Goal: Information Seeking & Learning: Learn about a topic

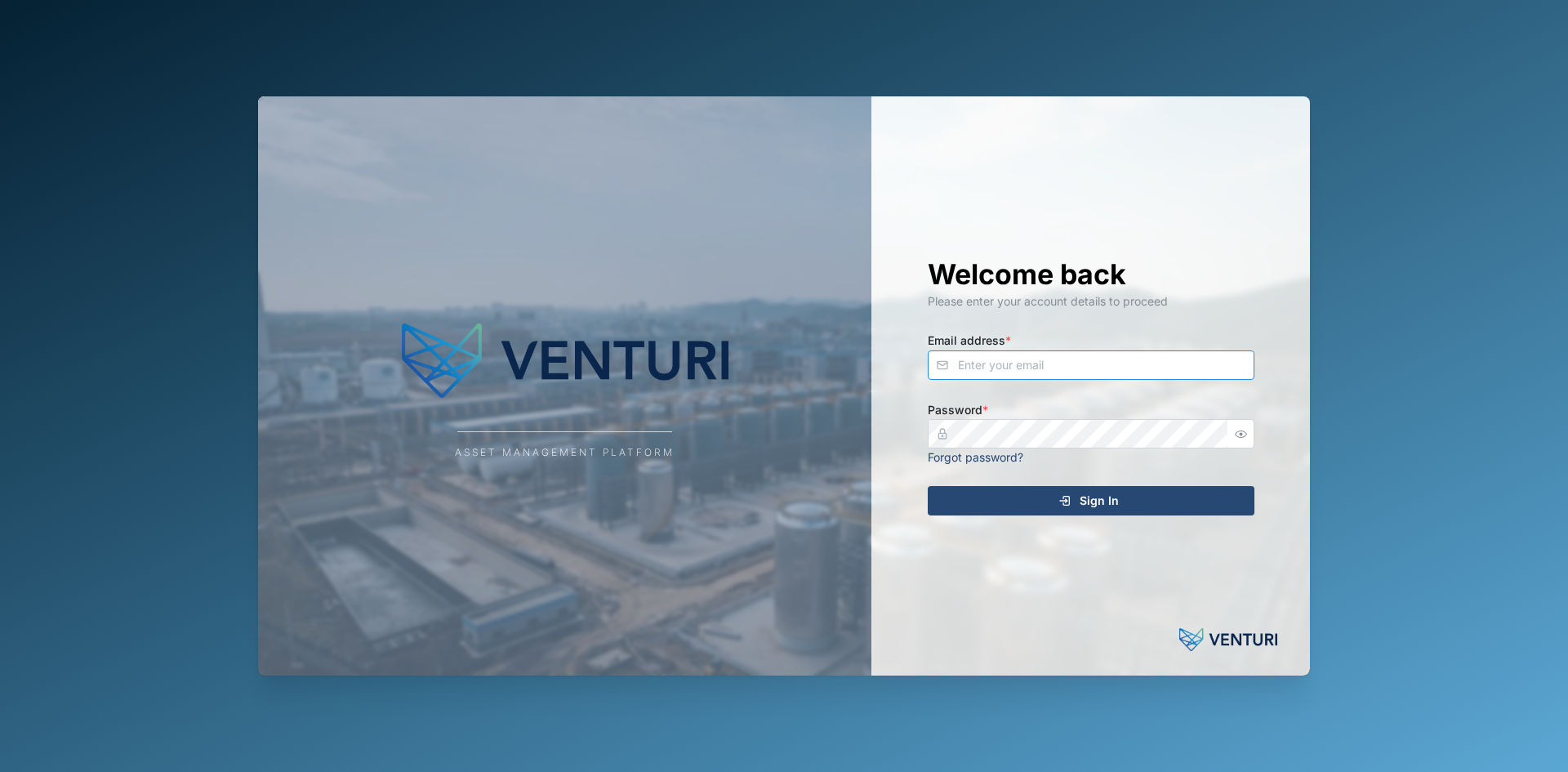
click at [1001, 368] on input "Email address *" at bounding box center [1091, 365] width 326 height 30
type input "s"
click at [1001, 365] on input "Email address *" at bounding box center [1091, 365] width 326 height 30
type input "[PERSON_NAME][EMAIL_ADDRESS][PERSON_NAME][DOMAIN_NAME]"
click at [928, 486] on button "Sign In" at bounding box center [1091, 501] width 326 height 30
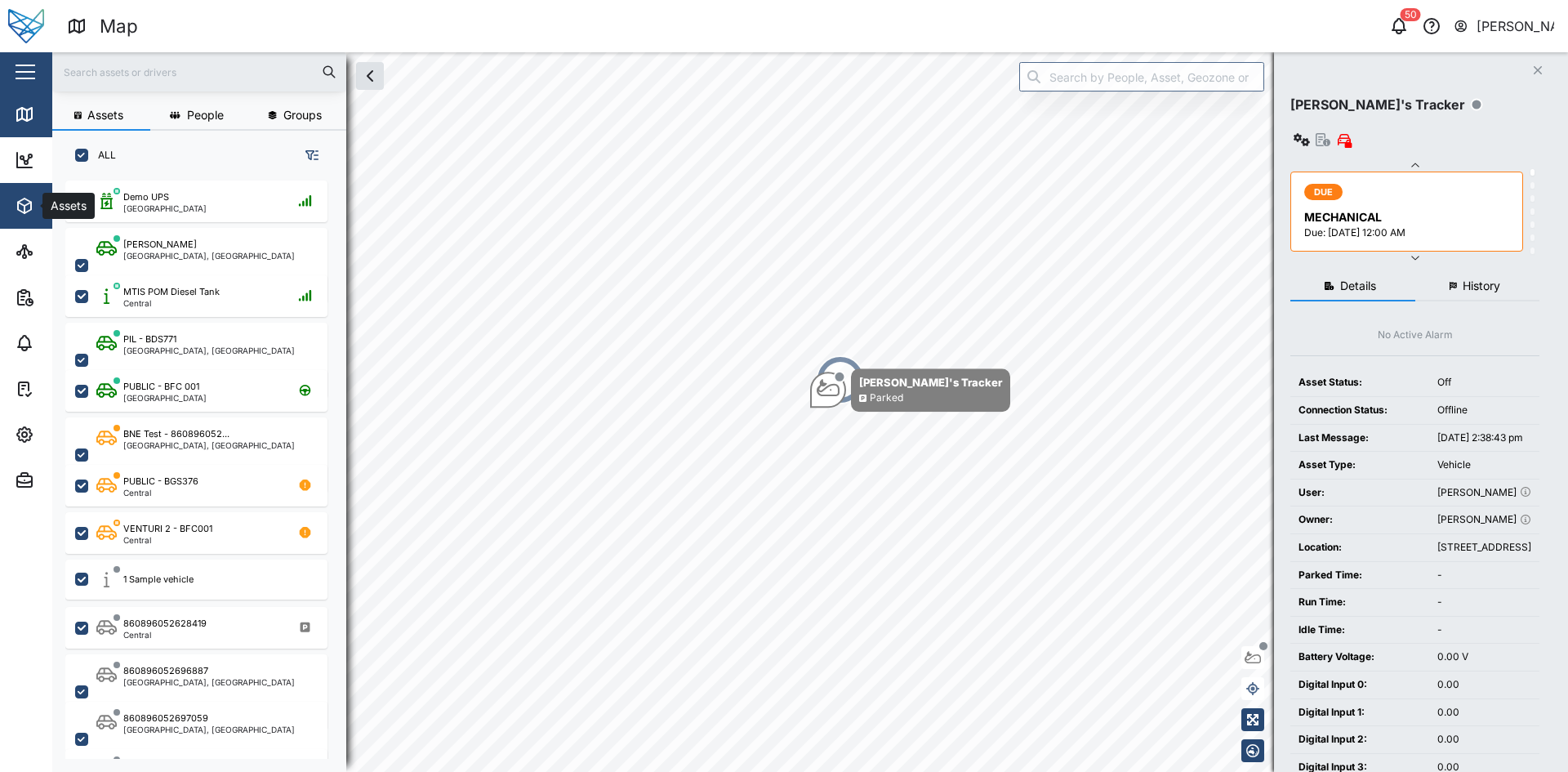
click at [14, 209] on button "Assets" at bounding box center [106, 206] width 212 height 46
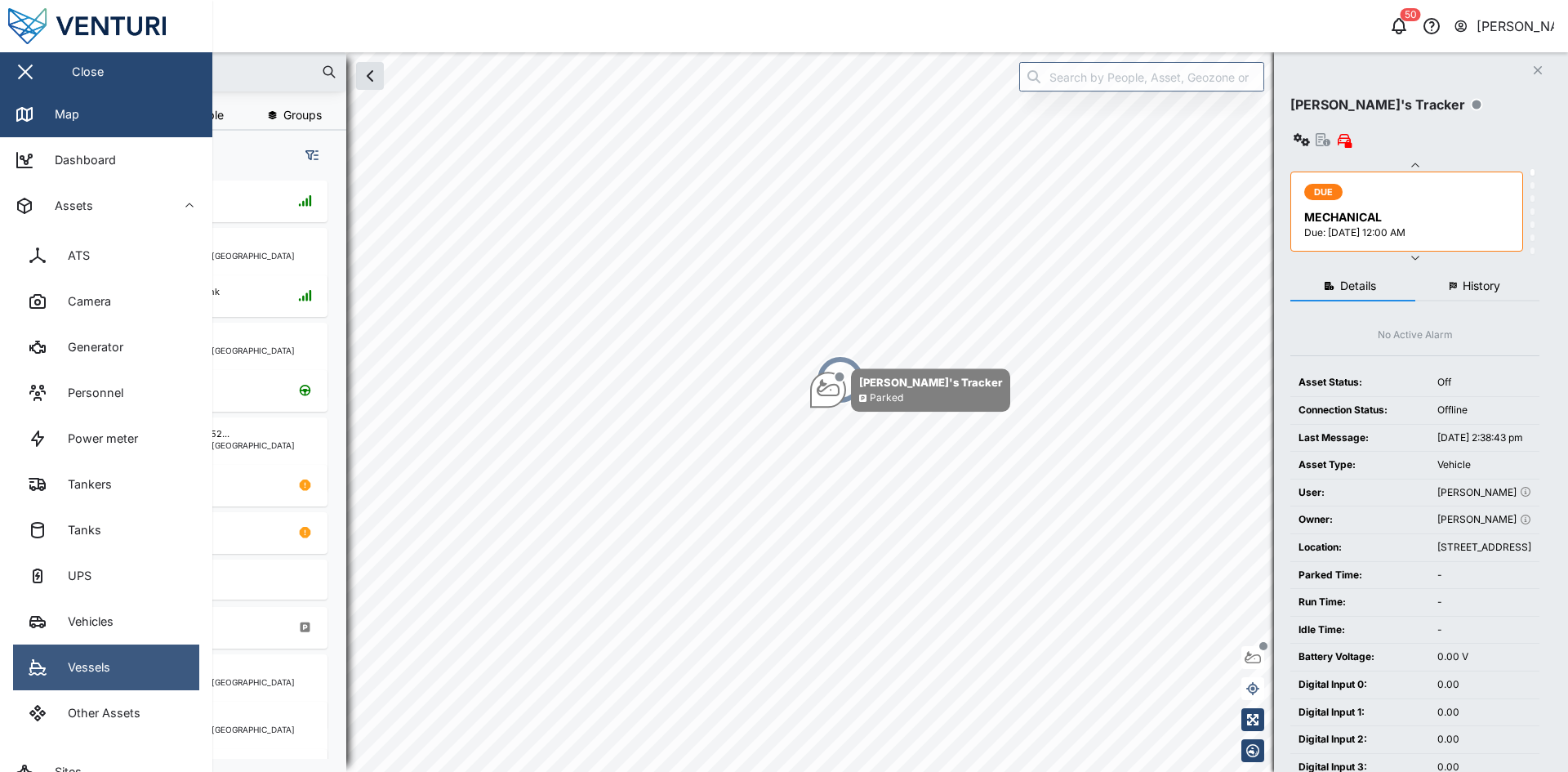
click at [127, 677] on link "Vessels" at bounding box center [105, 667] width 186 height 46
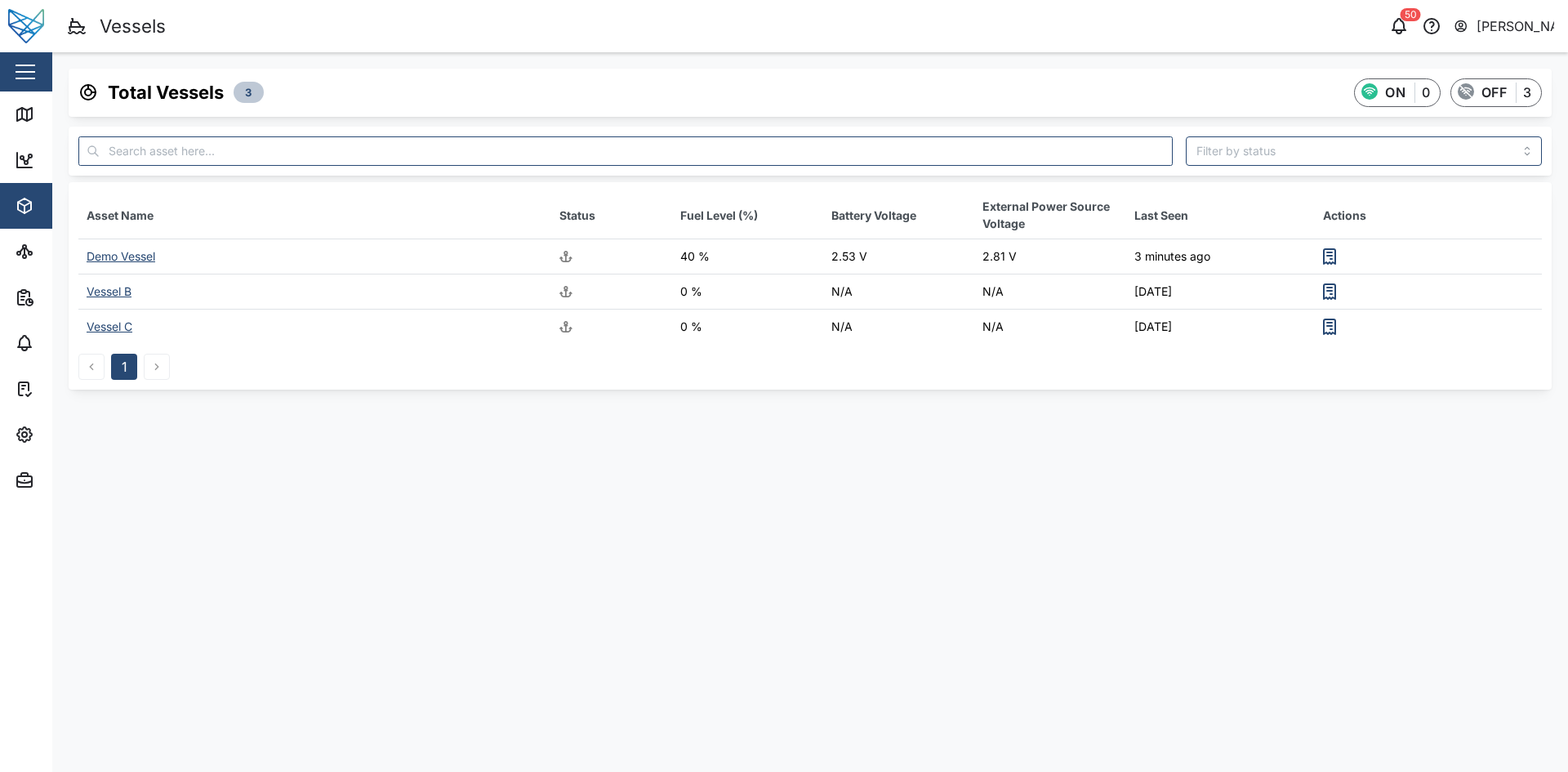
click at [116, 258] on div "Demo Vessel" at bounding box center [121, 256] width 69 height 14
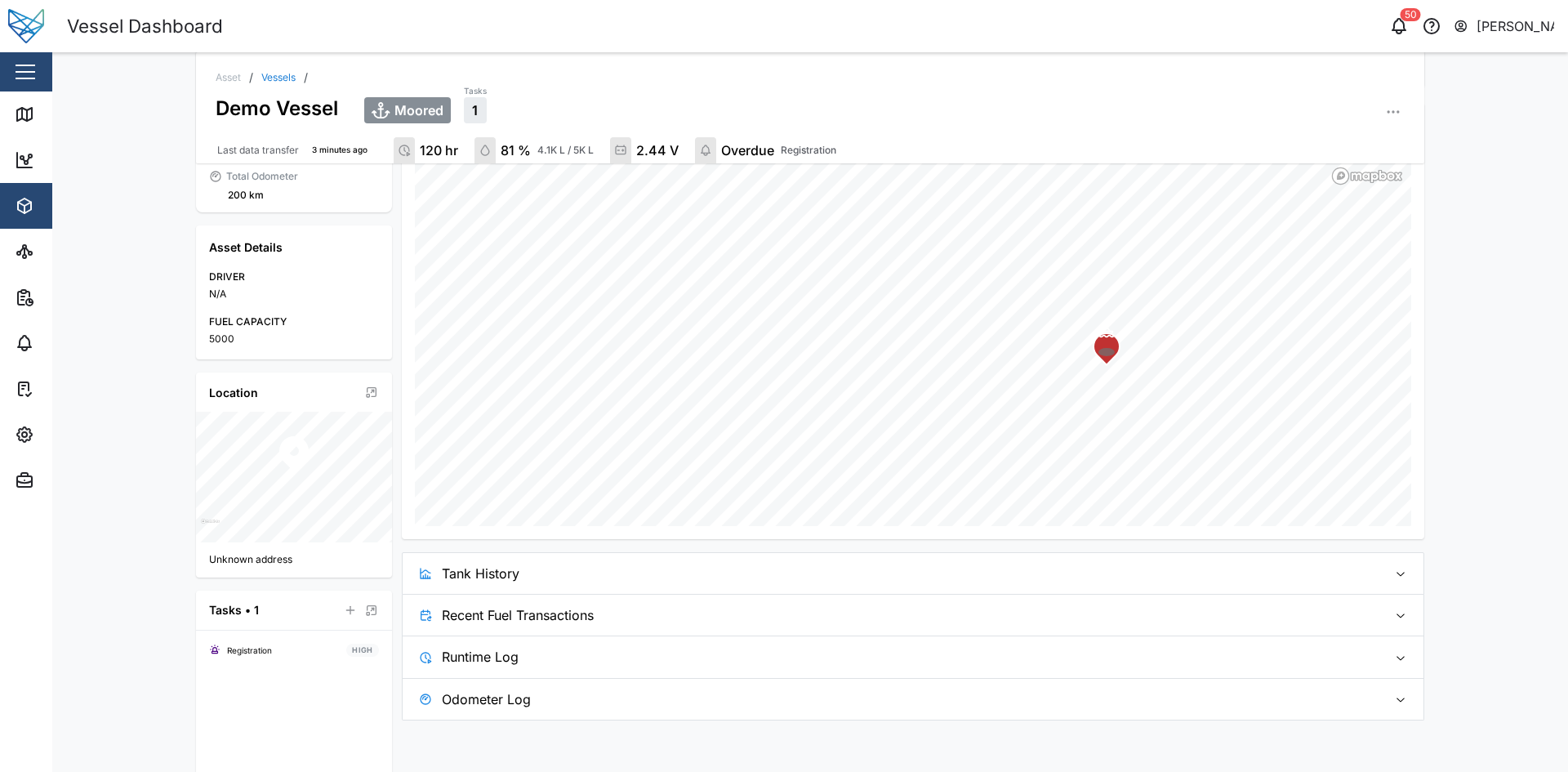
scroll to position [252, 0]
click at [902, 575] on span "Tank History" at bounding box center [907, 572] width 933 height 41
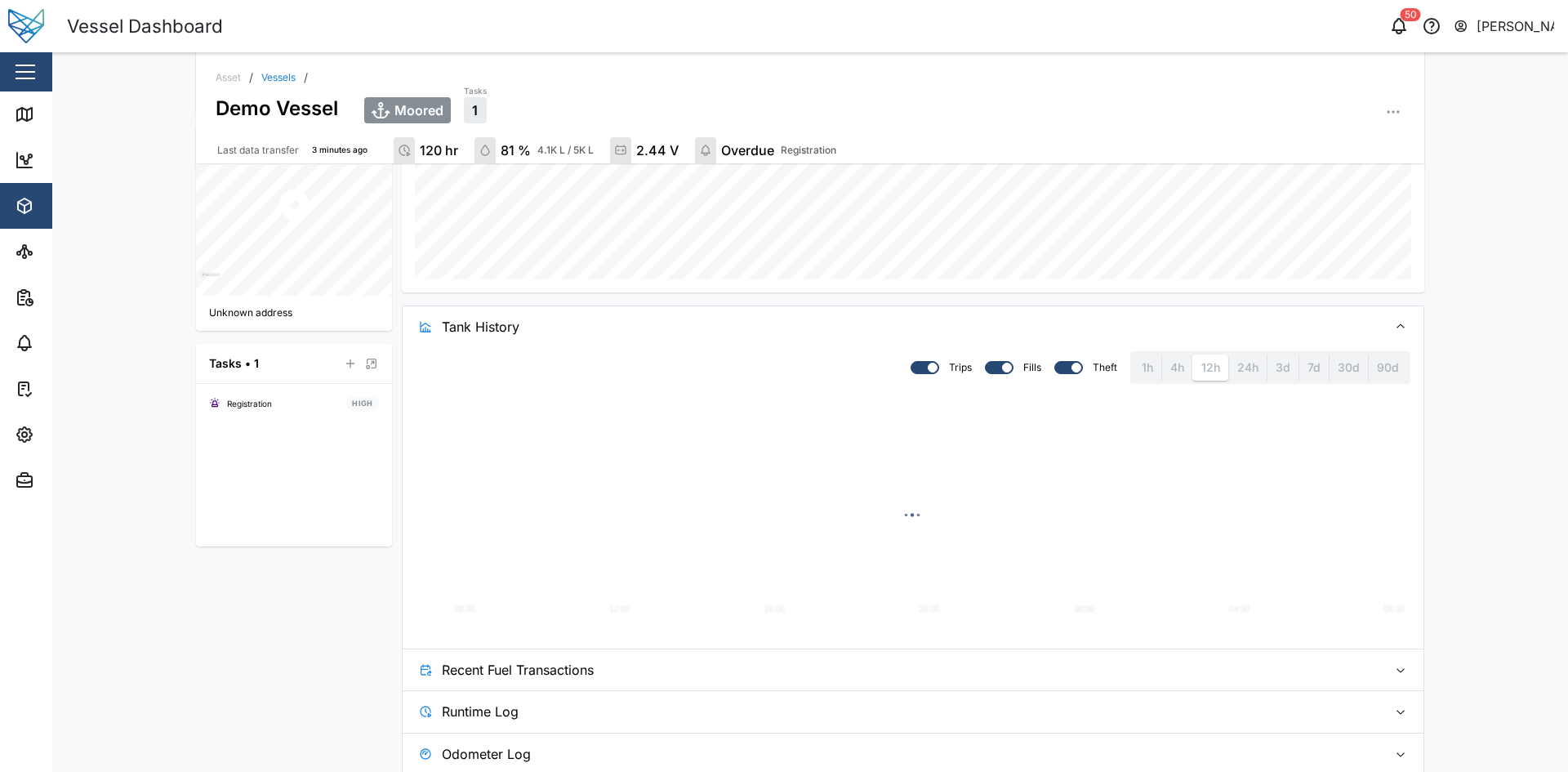
scroll to position [513, 0]
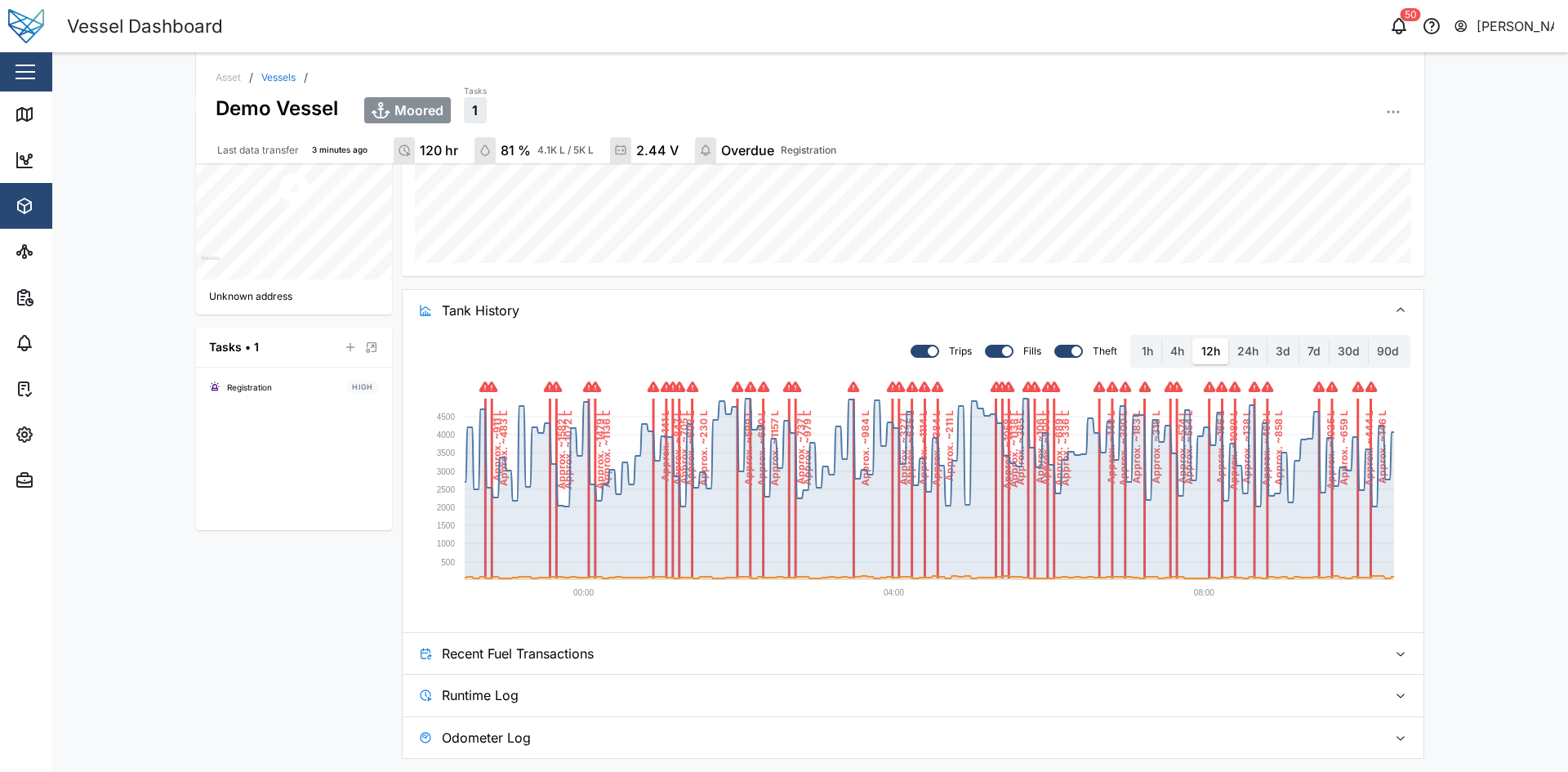
click at [800, 640] on span "Recent Fuel Transactions" at bounding box center [907, 654] width 933 height 41
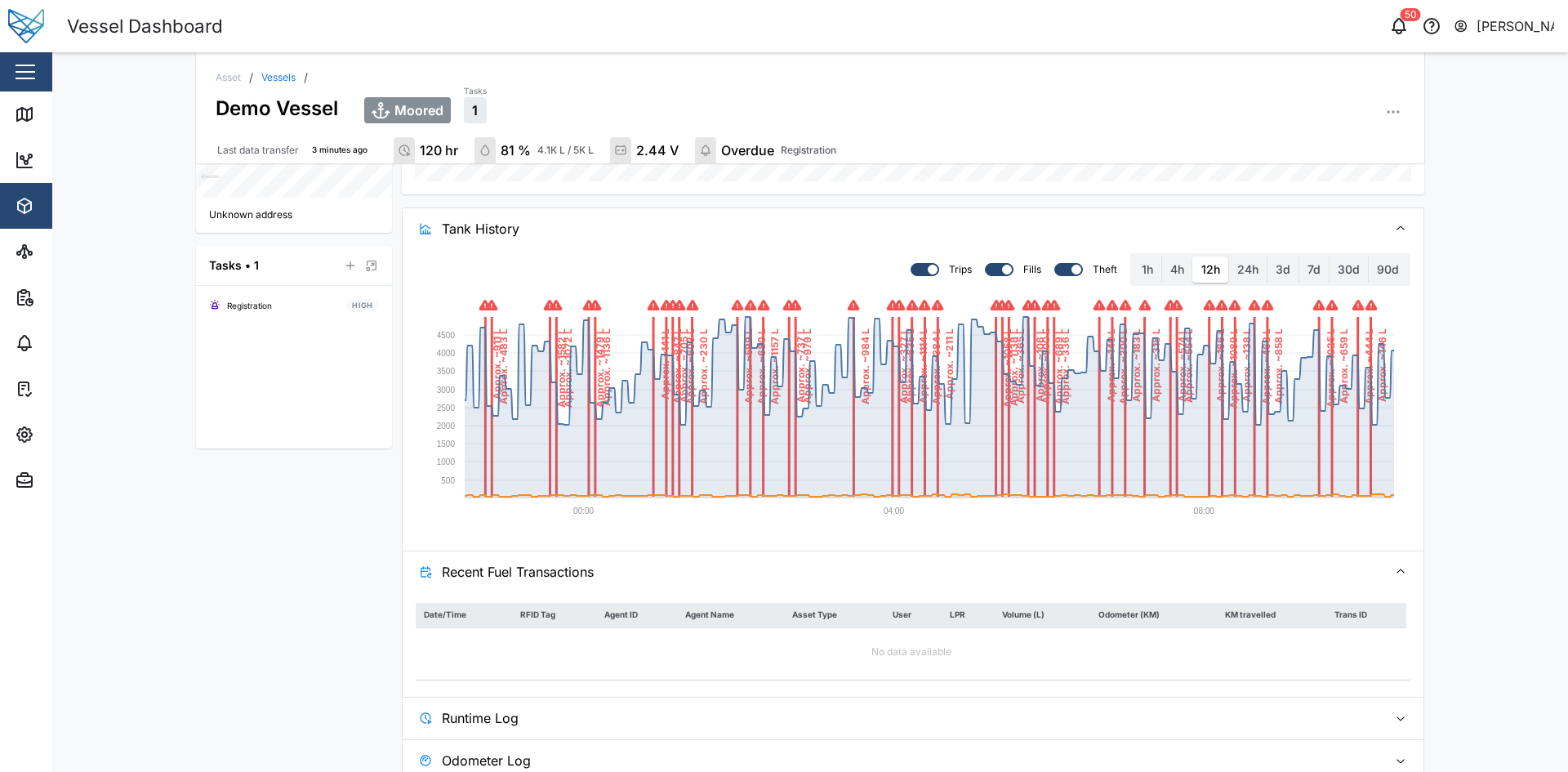
scroll to position [618, 0]
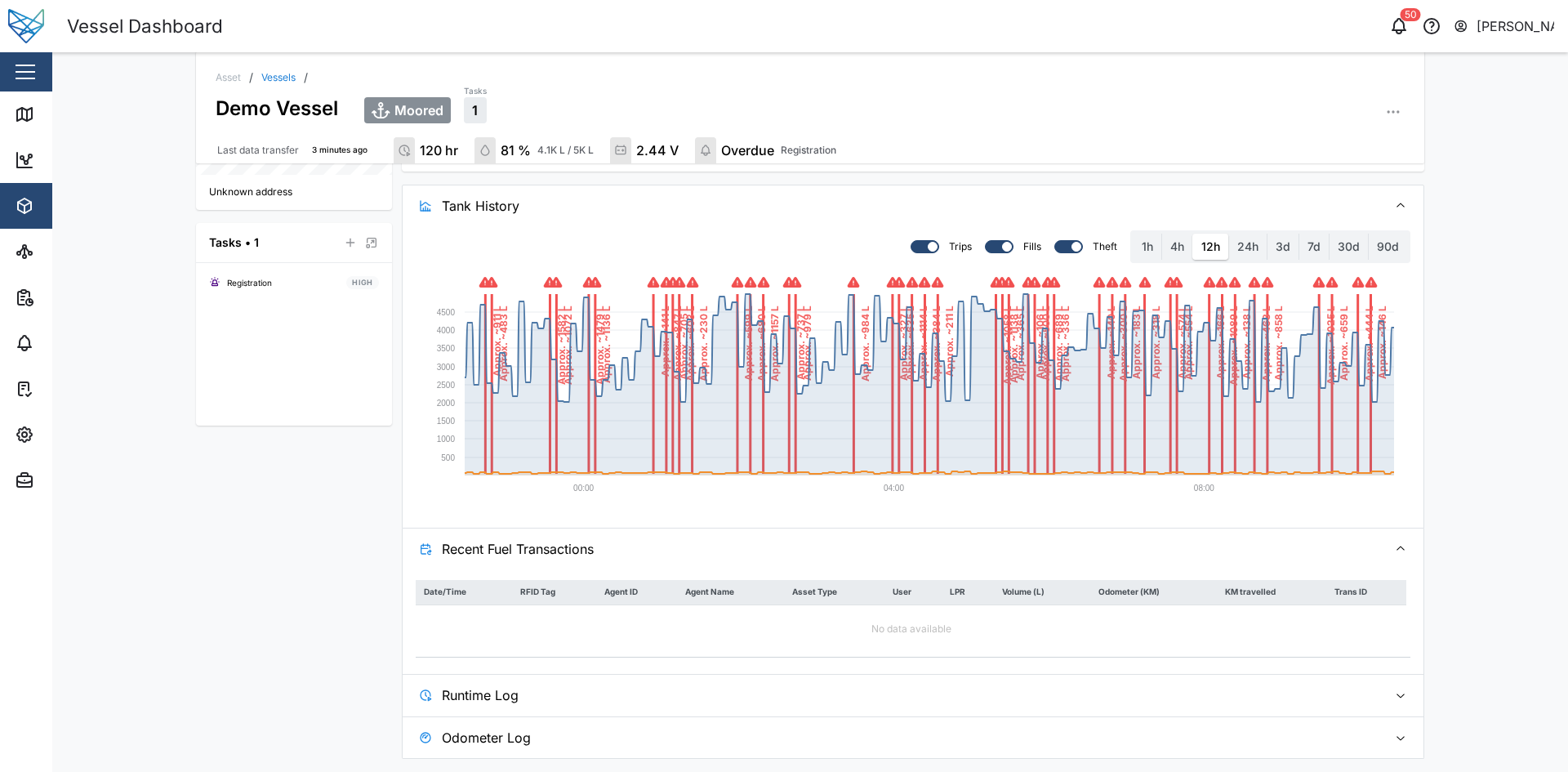
click at [796, 684] on span "Runtime Log" at bounding box center [907, 695] width 933 height 41
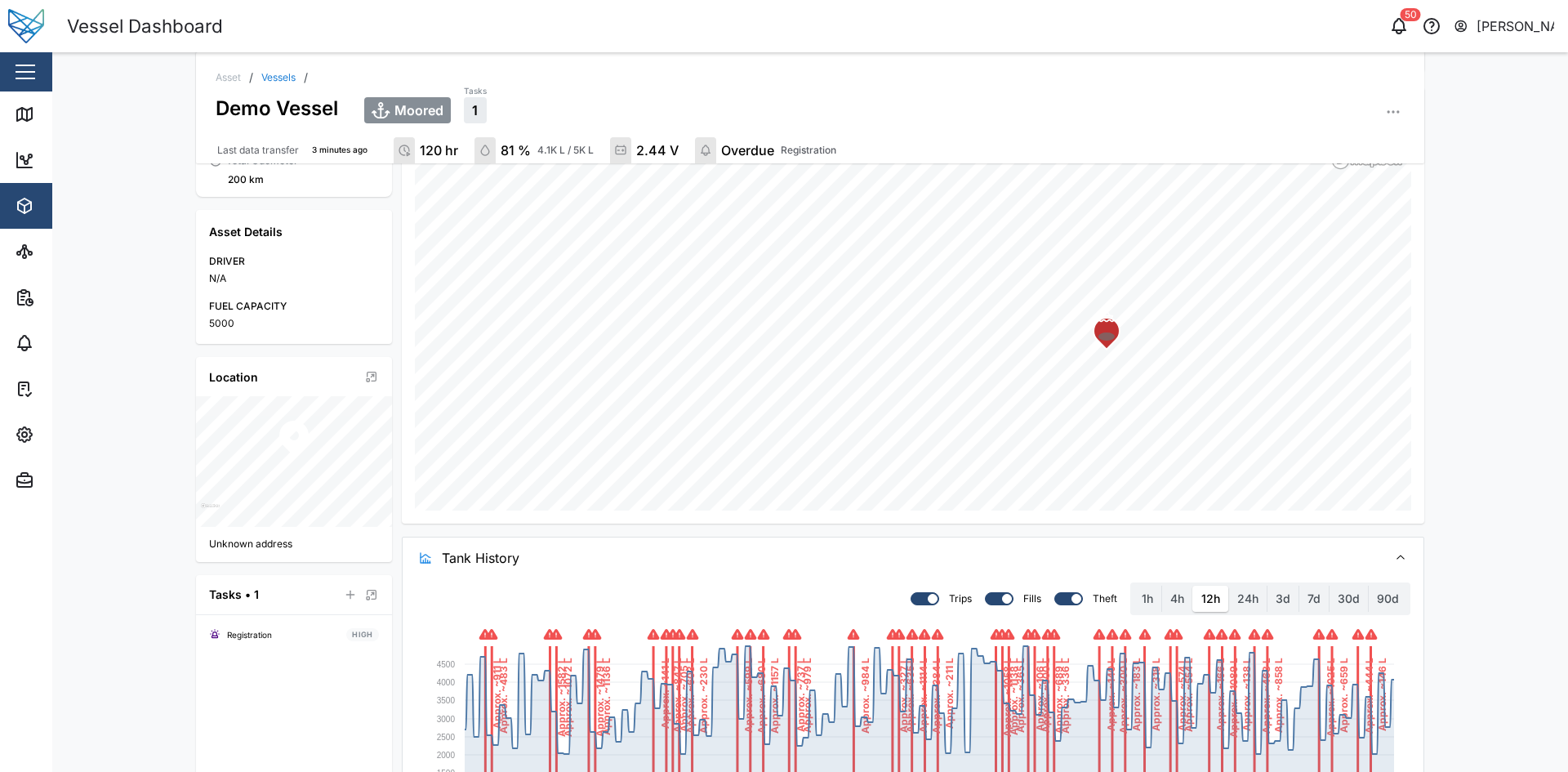
scroll to position [429, 0]
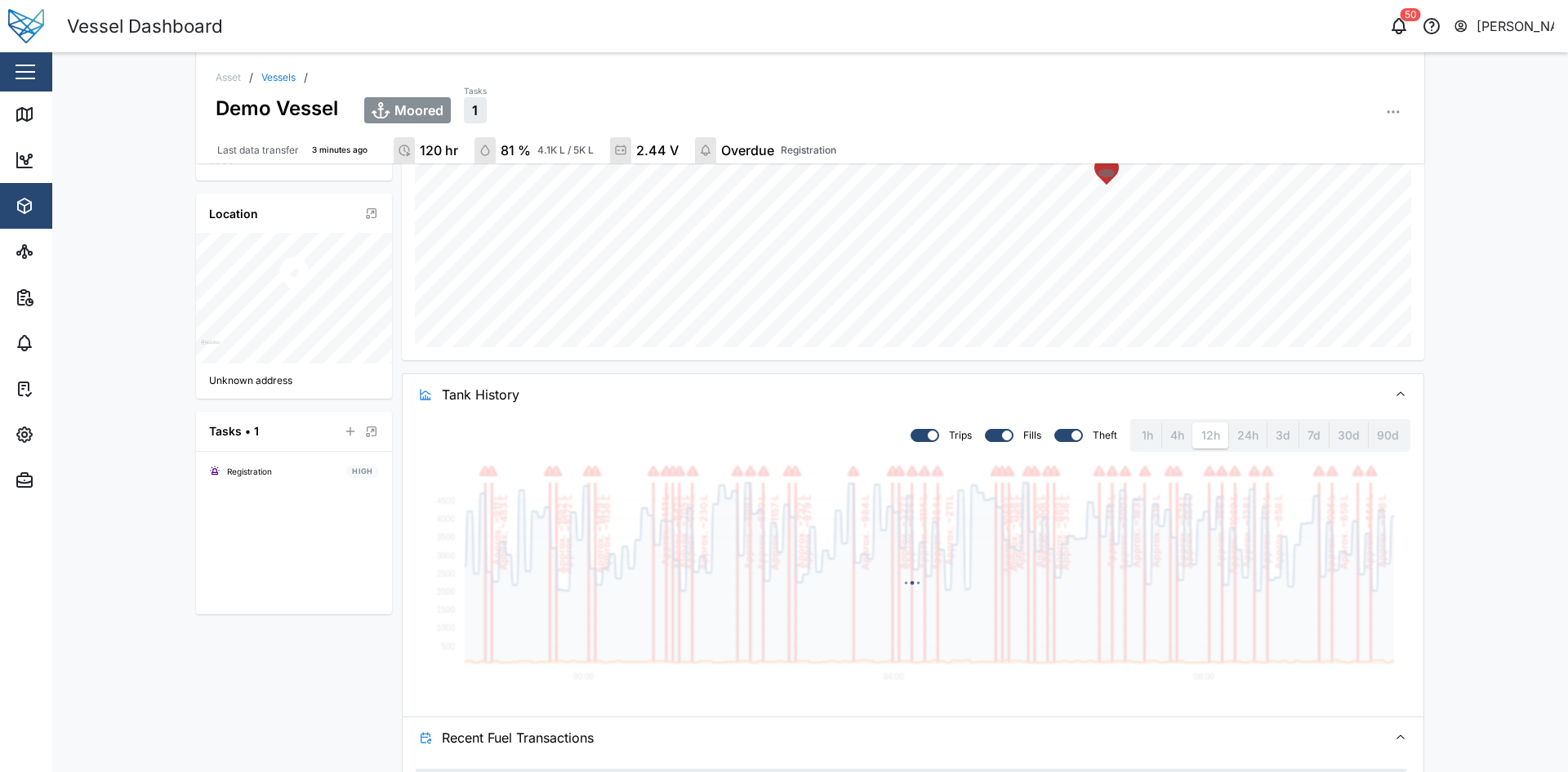
click at [1506, 377] on div "Asset / Vessels / Demo Vessel Moored Tasks 1 Last data transfer 3 minutes ago 1…" at bounding box center [810, 412] width 1516 height 720
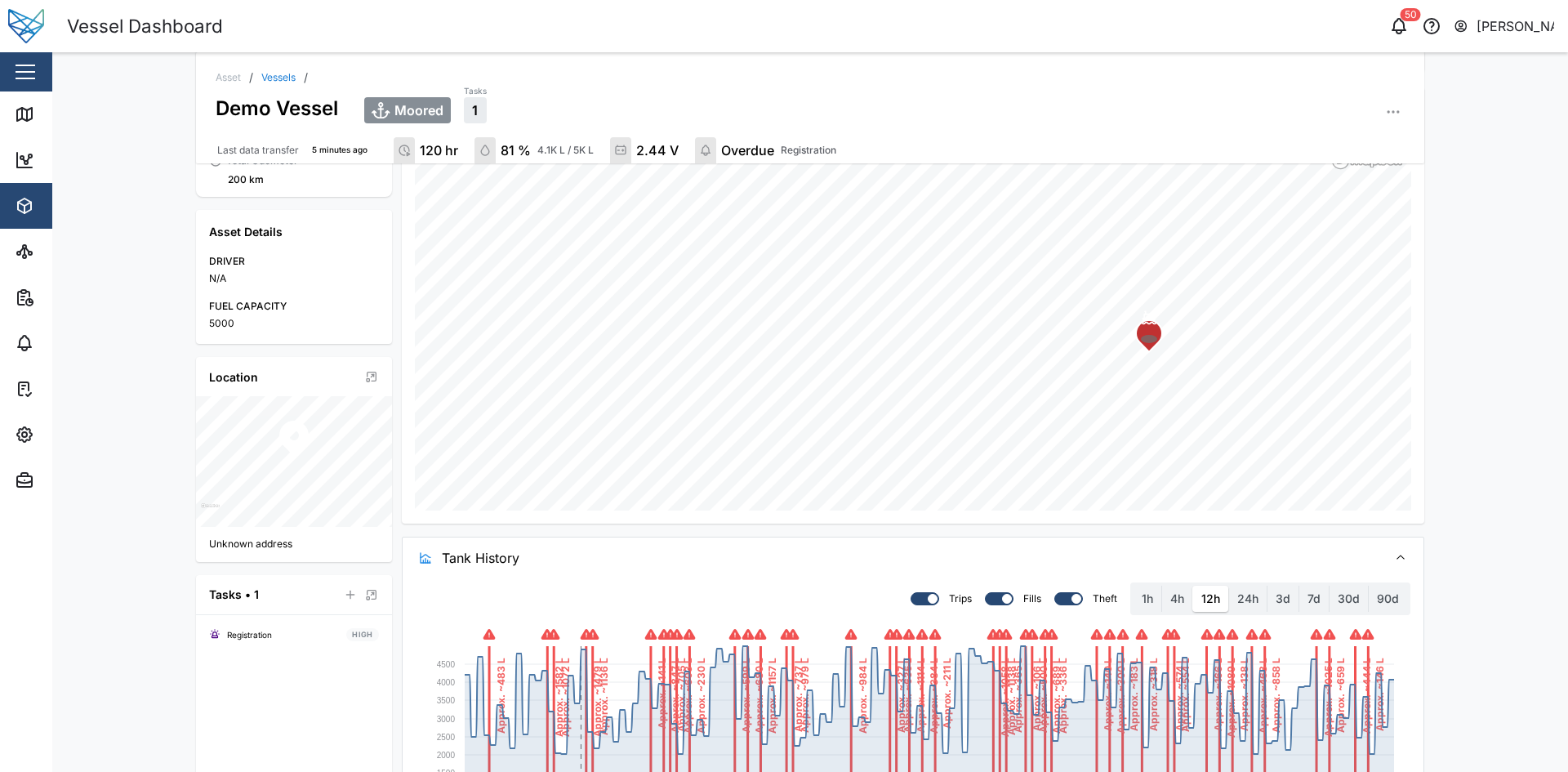
scroll to position [347, 0]
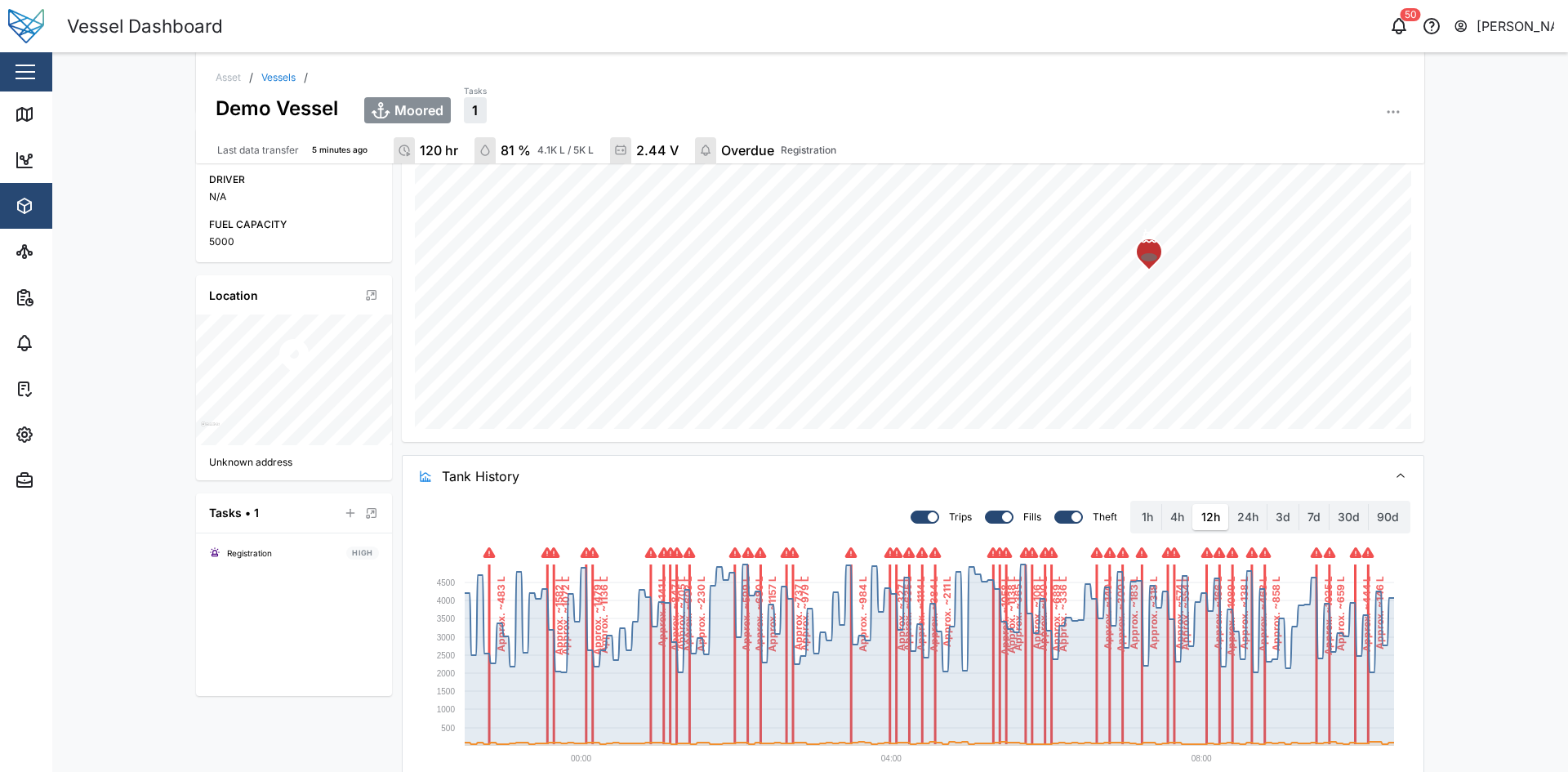
click at [662, 470] on span "Tank History" at bounding box center [907, 477] width 933 height 41
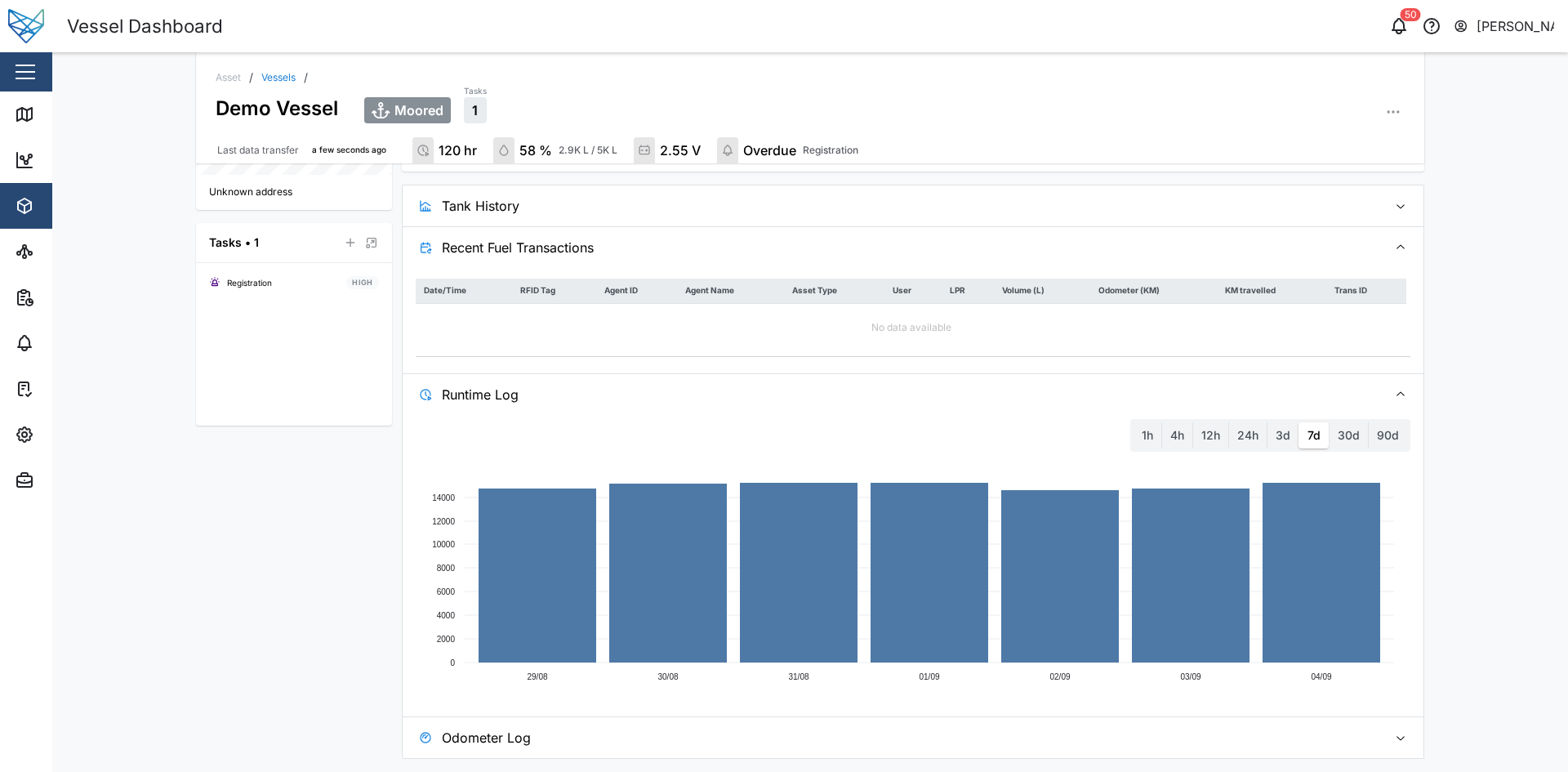
scroll to position [0, 0]
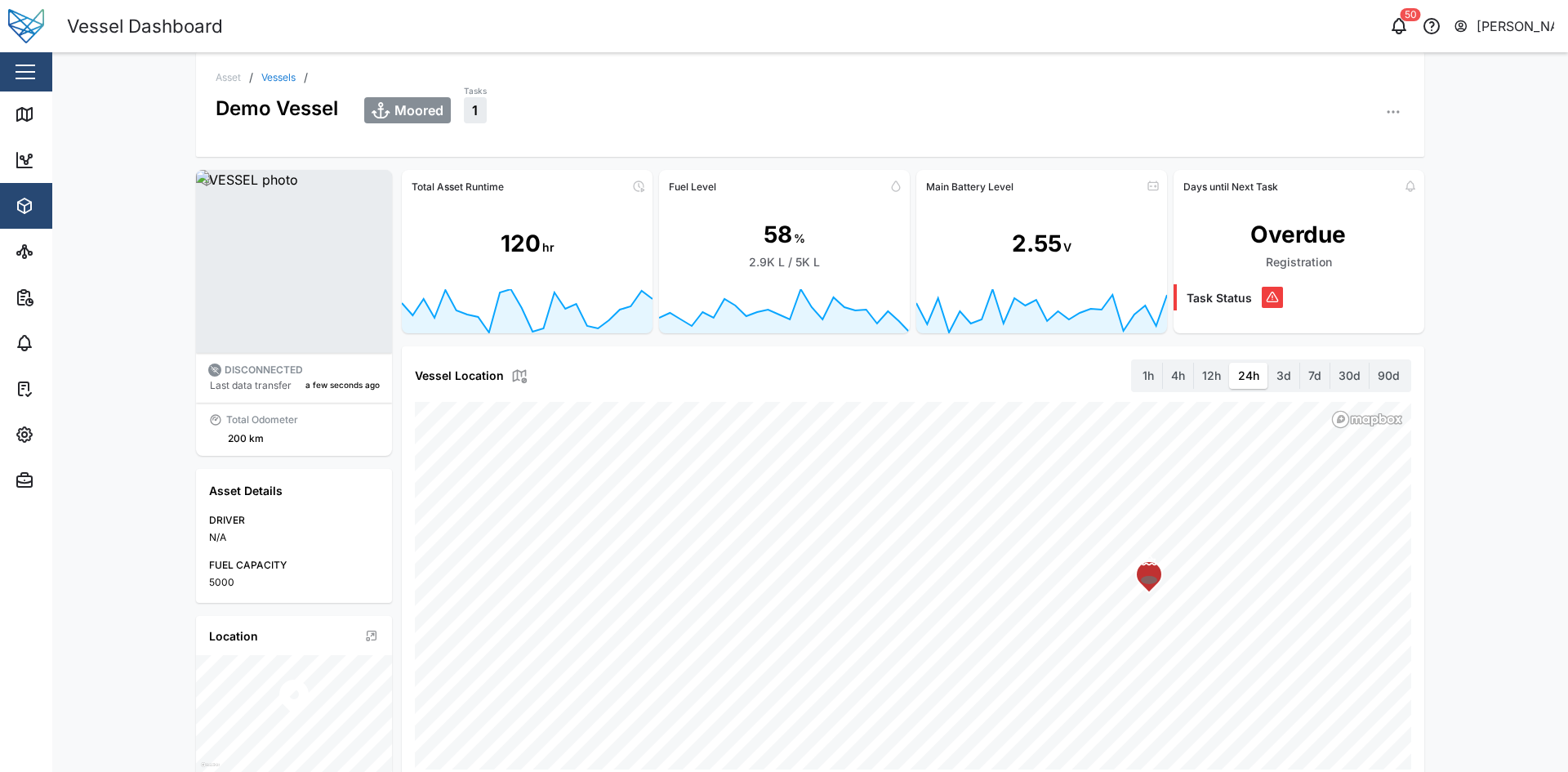
drag, startPoint x: 595, startPoint y: 225, endPoint x: 582, endPoint y: 236, distance: 17.0
click at [594, 226] on div "120 hr" at bounding box center [527, 244] width 251 height 89
click at [513, 329] on icon at bounding box center [527, 372] width 251 height 166
click at [399, 108] on span "Moored" at bounding box center [419, 110] width 49 height 15
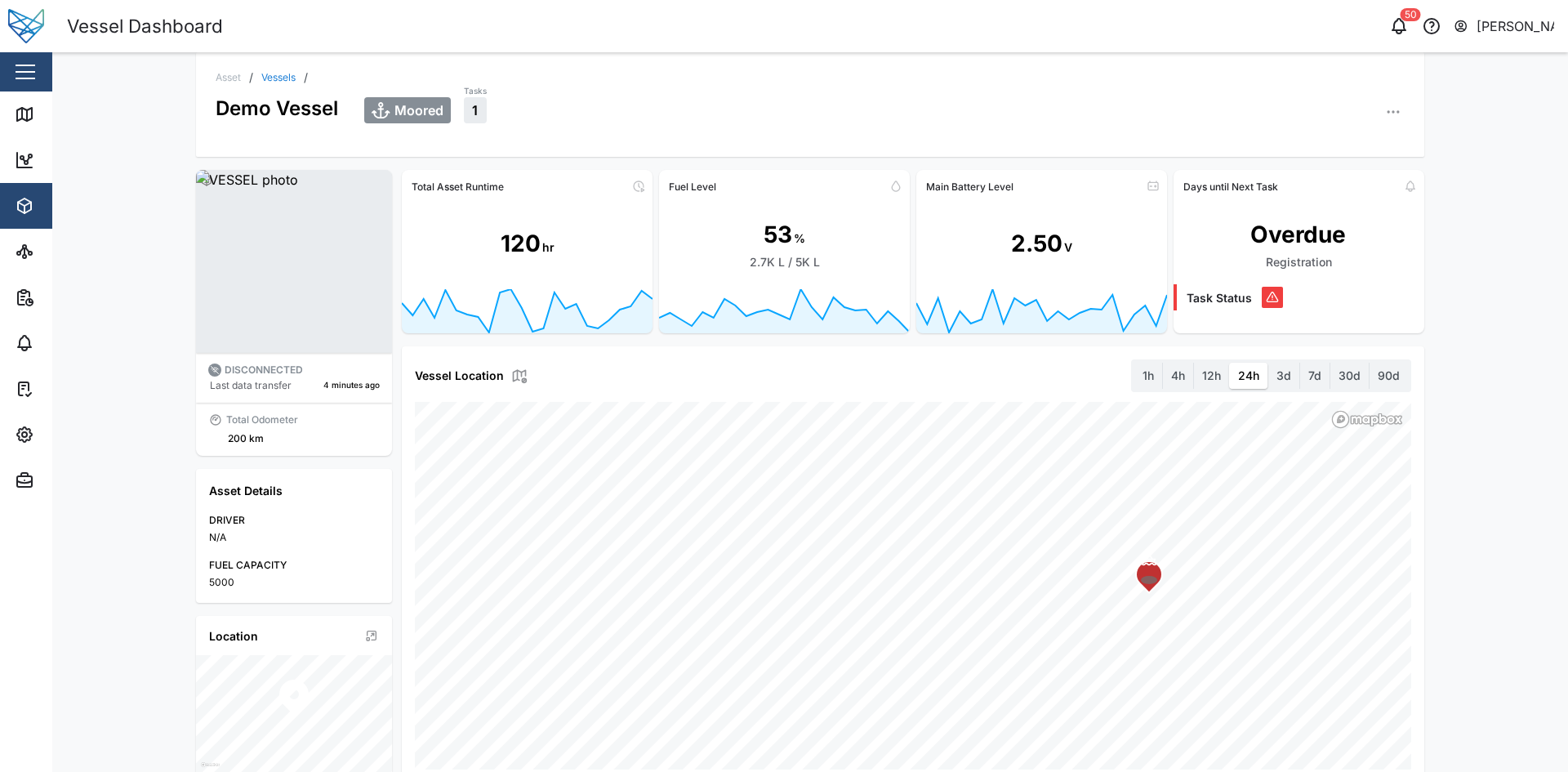
click at [399, 108] on span "Moored" at bounding box center [419, 110] width 49 height 15
click at [624, 78] on div "Asset / Vessels /" at bounding box center [809, 78] width 1189 height 12
click at [297, 420] on div "Total Odometer 200 km" at bounding box center [294, 429] width 171 height 33
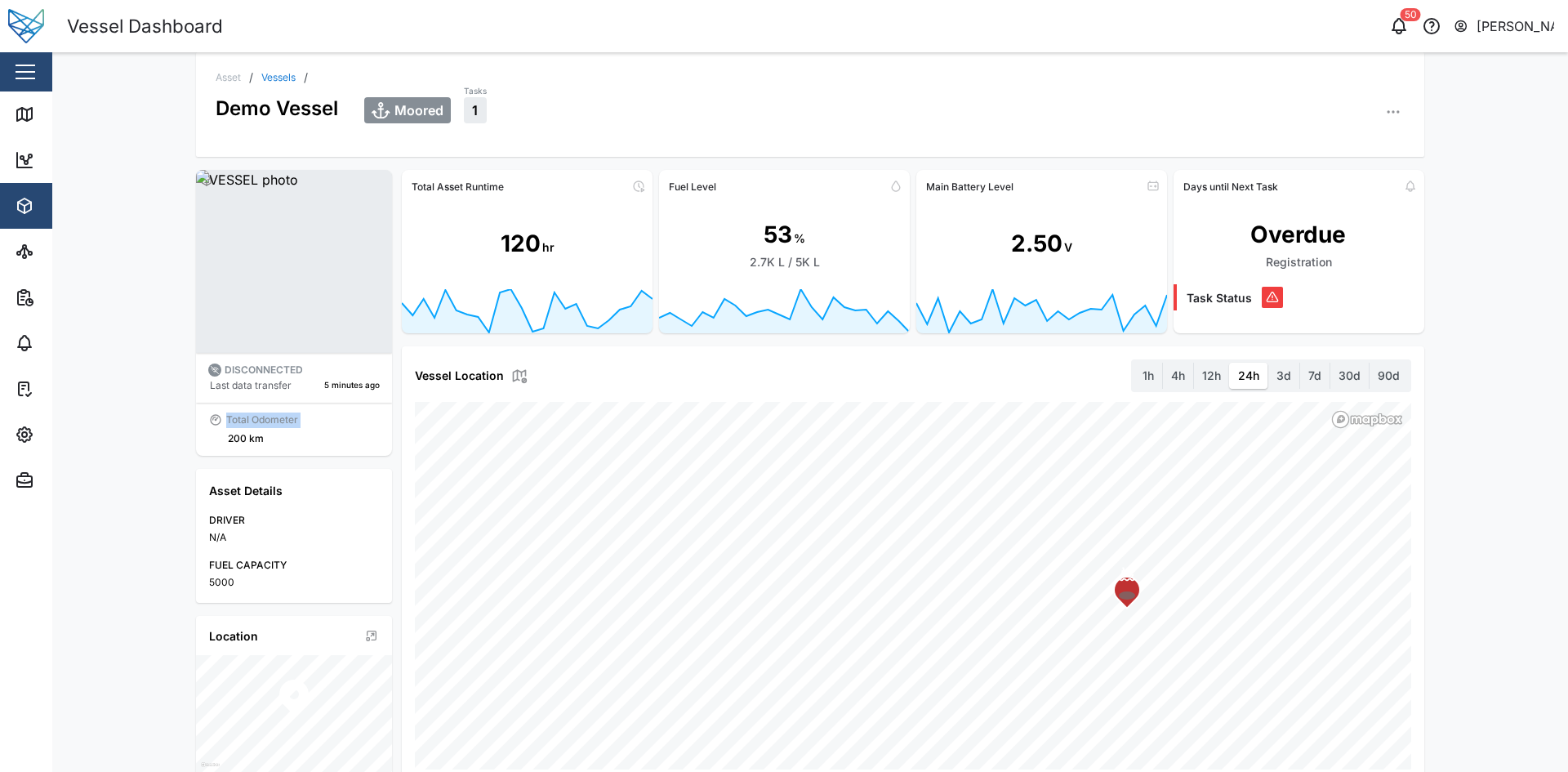
click at [323, 420] on div "Total Odometer 200 km" at bounding box center [294, 429] width 171 height 33
